Goal: Navigation & Orientation: Go to known website

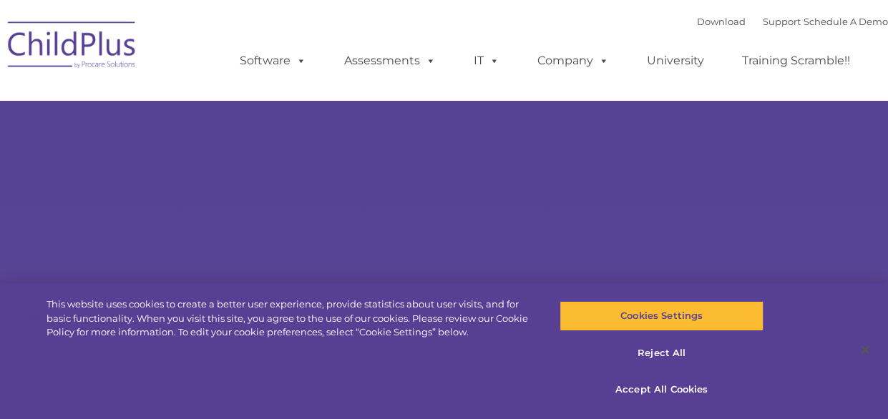
select select "MEDIUM"
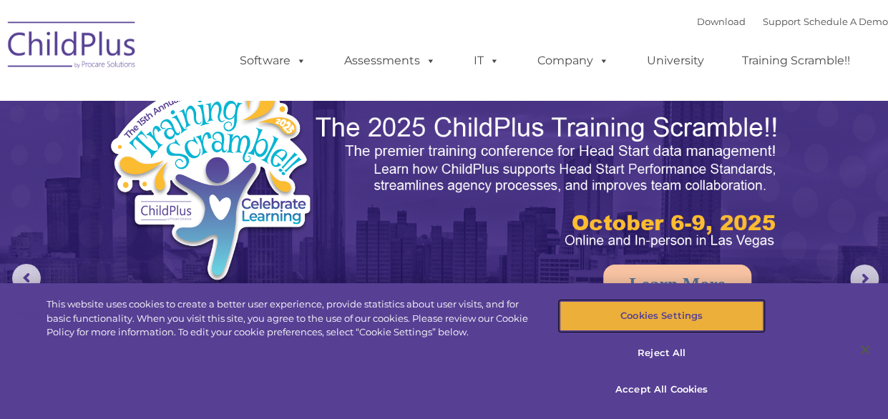
click at [676, 325] on button "Cookies Settings" at bounding box center [662, 316] width 204 height 30
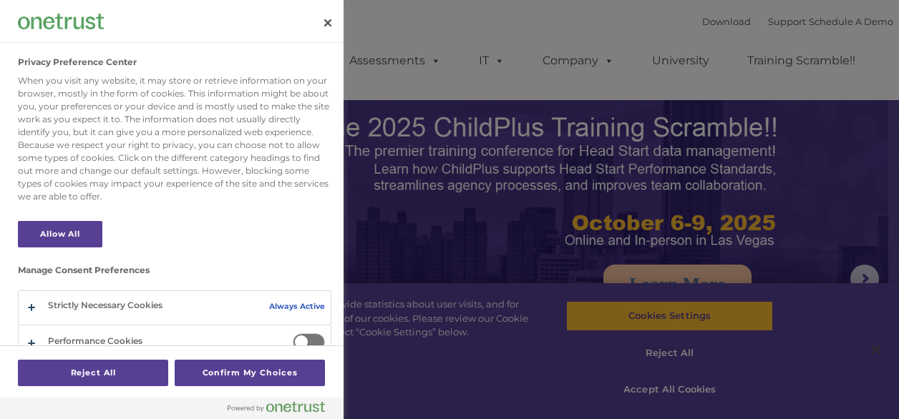
click at [665, 392] on div at bounding box center [449, 209] width 899 height 419
click at [329, 14] on button "Close" at bounding box center [327, 22] width 31 height 31
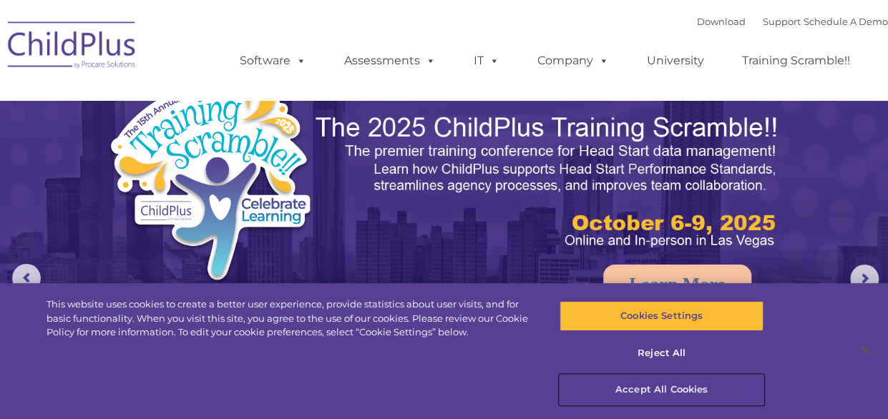
click at [663, 397] on button "Accept All Cookies" at bounding box center [662, 390] width 204 height 30
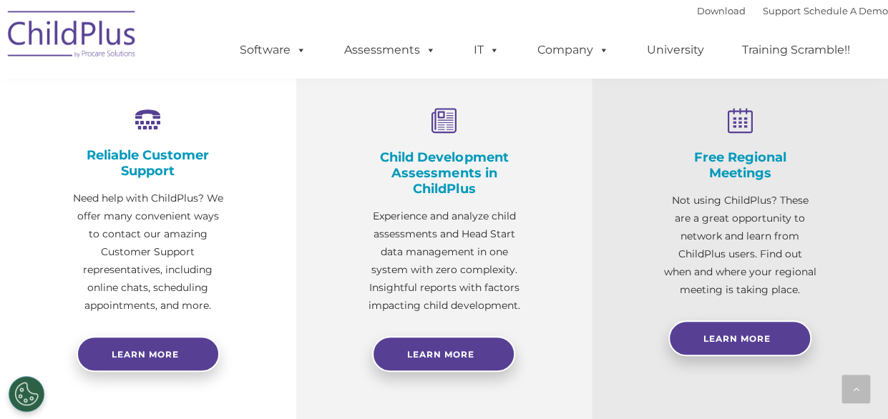
scroll to position [543, 0]
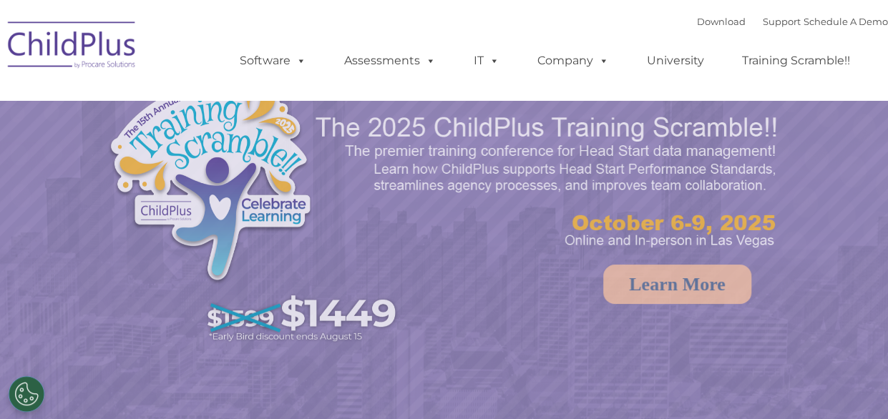
select select "MEDIUM"
